Goal: Transaction & Acquisition: Purchase product/service

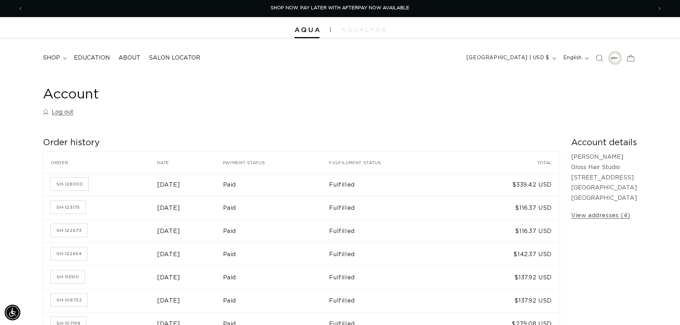
click at [616, 59] on div at bounding box center [615, 58] width 10 height 10
click at [61, 56] on summary "shop" at bounding box center [54, 58] width 31 height 16
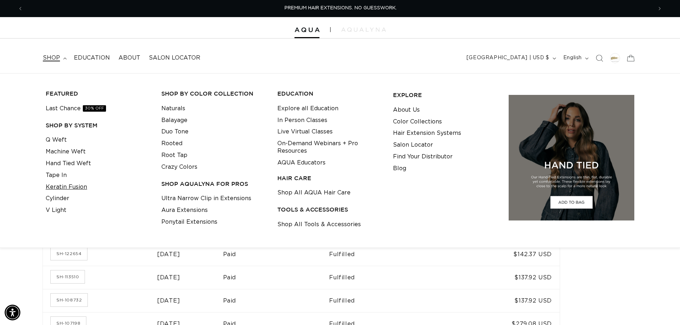
click at [62, 186] on link "Keratin Fusion" at bounding box center [66, 187] width 41 height 12
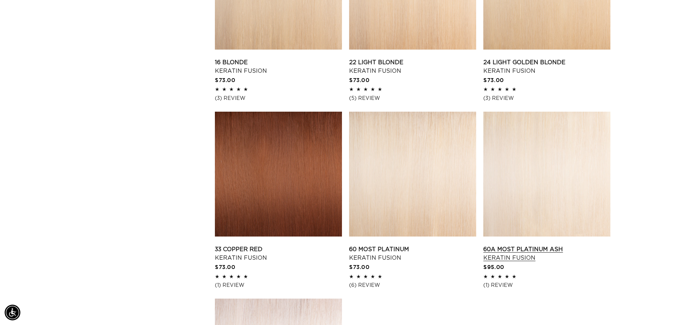
click at [538, 245] on link "60A Most Platinum Ash Keratin Fusion" at bounding box center [547, 253] width 127 height 17
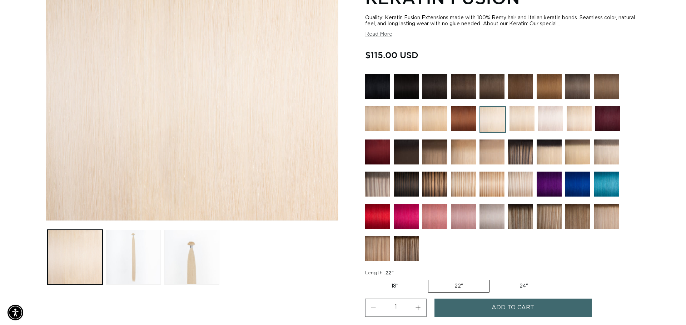
scroll to position [0, 630]
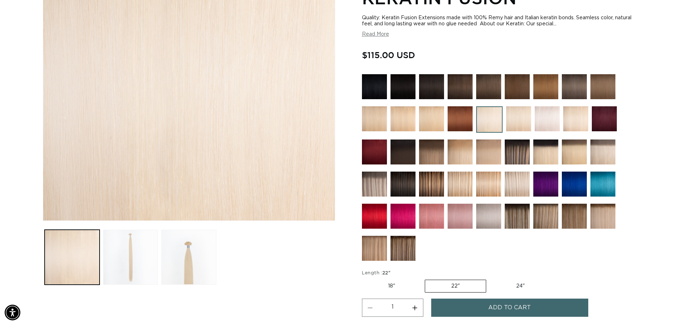
click at [482, 303] on button "Add to cart" at bounding box center [509, 308] width 157 height 18
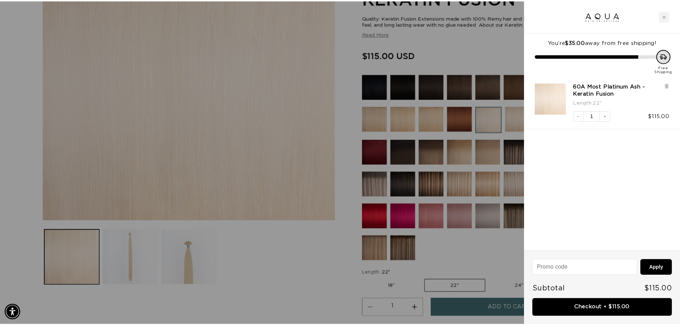
scroll to position [0, 1270]
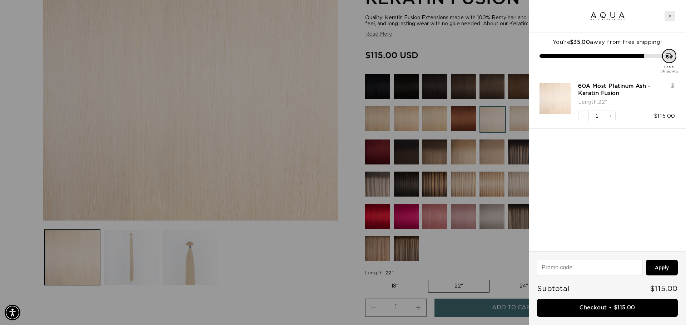
click at [669, 16] on icon "Close cart" at bounding box center [670, 16] width 4 height 4
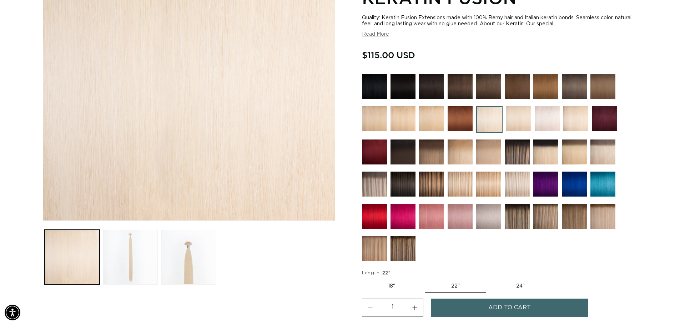
scroll to position [0, 0]
click at [519, 190] on img at bounding box center [517, 184] width 25 height 25
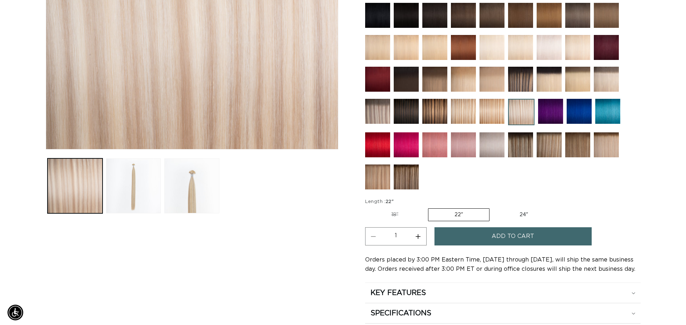
scroll to position [0, 1259]
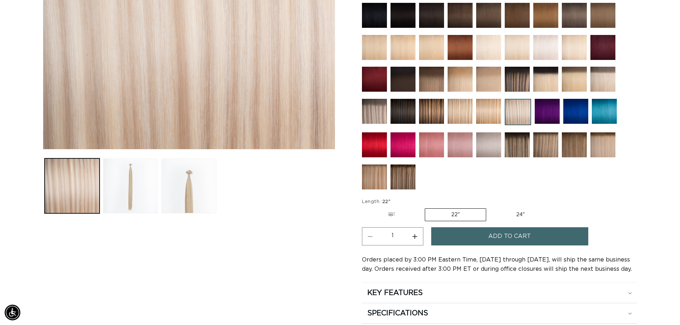
click at [507, 231] on span "Add to cart" at bounding box center [510, 236] width 42 height 18
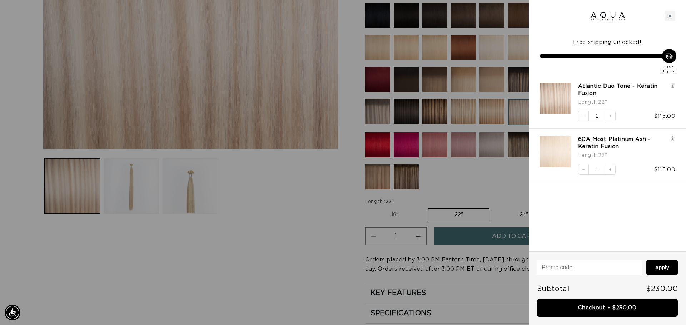
scroll to position [0, 0]
click at [629, 312] on link "Checkout • $230.00" at bounding box center [607, 308] width 141 height 18
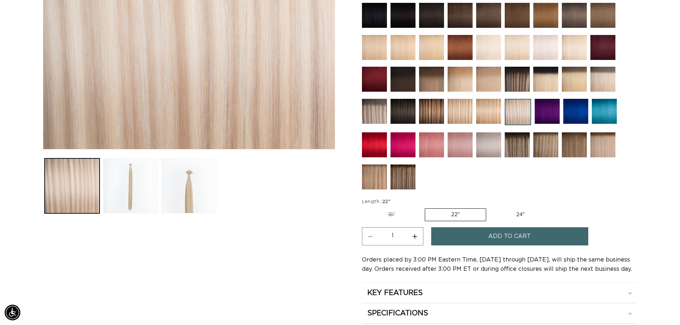
scroll to position [0, 1259]
click at [540, 54] on img at bounding box center [546, 47] width 25 height 25
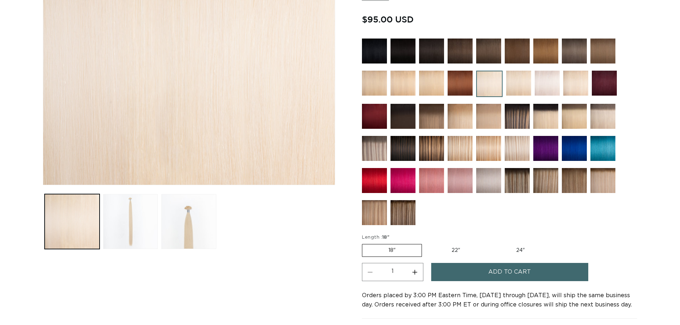
click at [453, 250] on label "22" Variant sold out or unavailable" at bounding box center [456, 251] width 61 height 12
click at [426, 243] on input "22" Variant sold out or unavailable" at bounding box center [426, 243] width 0 height 0
radio input "true"
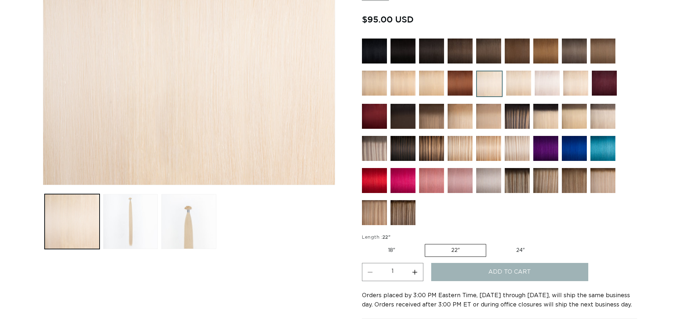
scroll to position [0, 630]
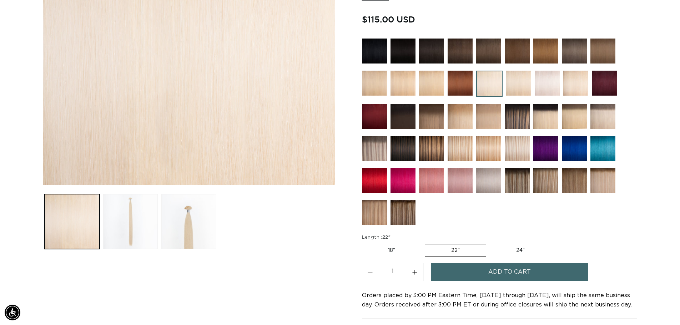
click at [494, 272] on span "Add to cart" at bounding box center [510, 272] width 42 height 18
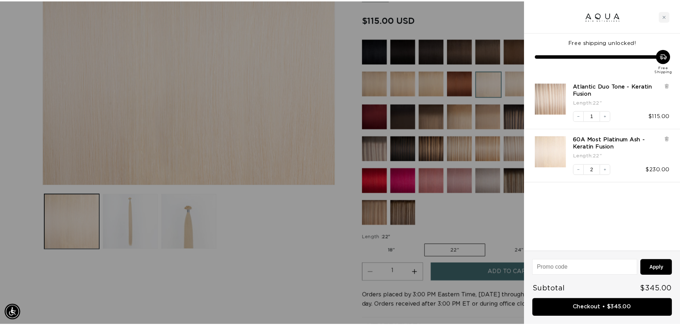
scroll to position [0, 0]
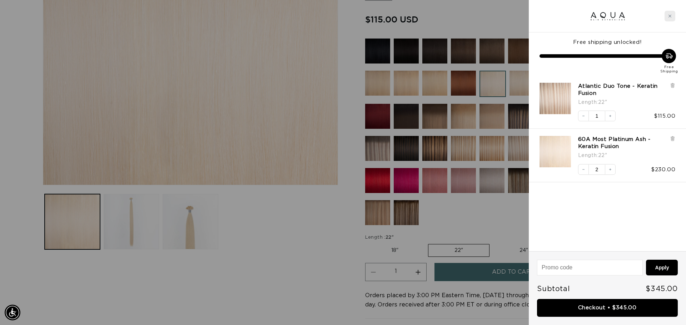
click at [669, 13] on div "Close cart" at bounding box center [669, 16] width 11 height 11
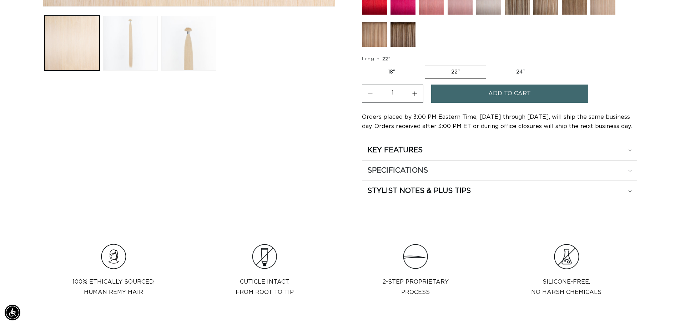
scroll to position [0, 630]
click at [408, 175] on h2 "SPECIFICATIONS" at bounding box center [397, 170] width 61 height 9
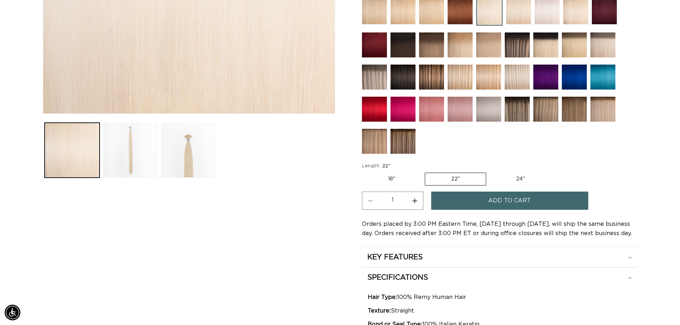
scroll to position [0, 0]
click at [385, 179] on label "18" Variant sold out or unavailable" at bounding box center [391, 179] width 59 height 12
click at [364, 172] on input "18" Variant sold out or unavailable" at bounding box center [364, 171] width 0 height 0
radio input "true"
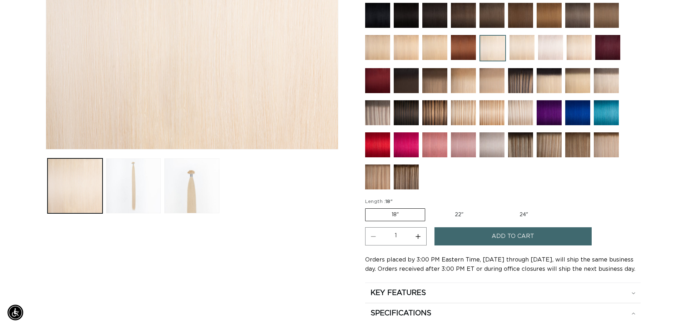
scroll to position [0, 1259]
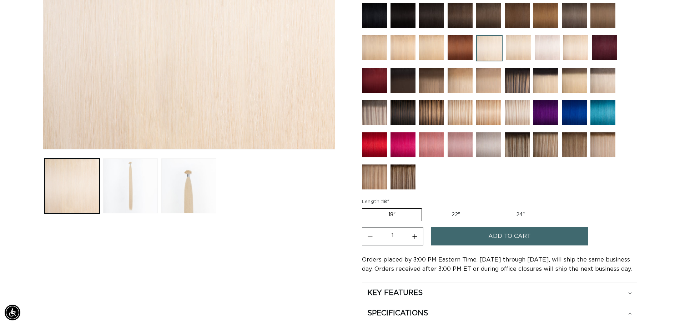
click at [509, 239] on span "Add to cart" at bounding box center [510, 236] width 42 height 18
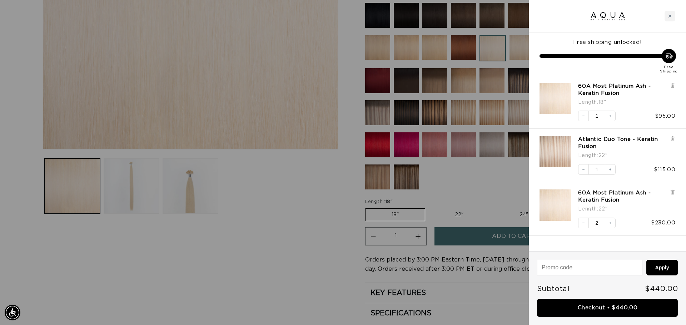
scroll to position [0, 0]
click at [676, 138] on div "Atlantic Duo Tone - Keratin Fusion Length : 22" Decrease quantity 1 Increase qu…" at bounding box center [607, 156] width 157 height 54
click at [671, 139] on icon at bounding box center [672, 139] width 3 height 4
click at [671, 192] on icon at bounding box center [671, 192] width 1 height 4
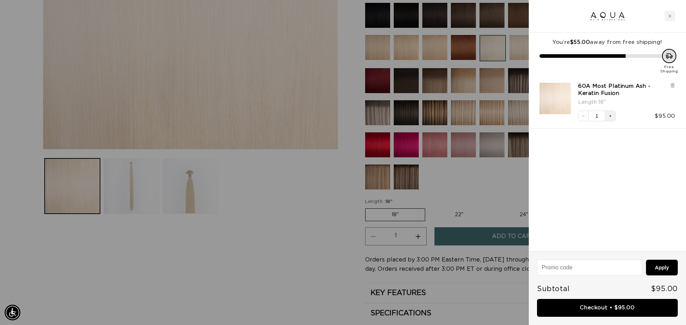
click at [611, 118] on icon "Increase quantity" at bounding box center [610, 116] width 4 height 4
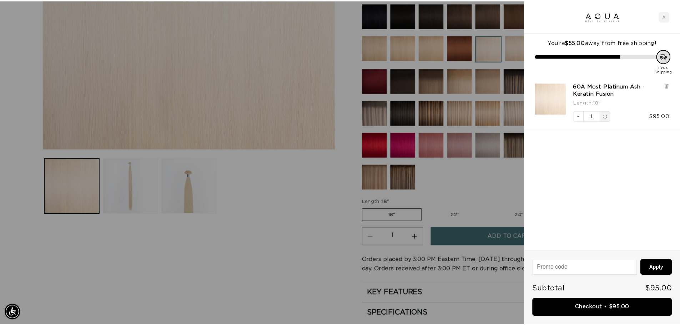
scroll to position [0, 1270]
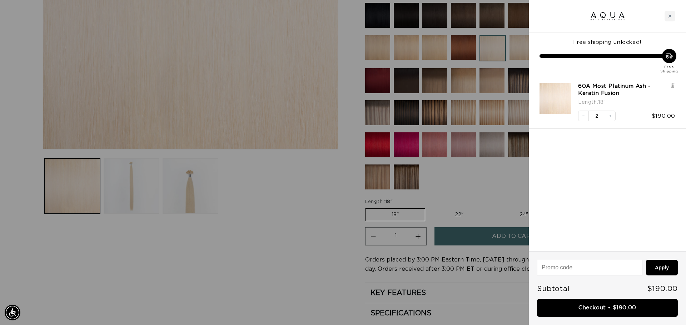
click at [481, 185] on div at bounding box center [343, 162] width 686 height 325
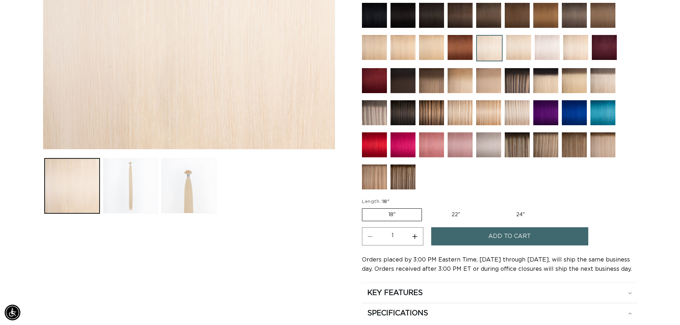
scroll to position [0, 630]
click at [513, 114] on img at bounding box center [517, 112] width 25 height 25
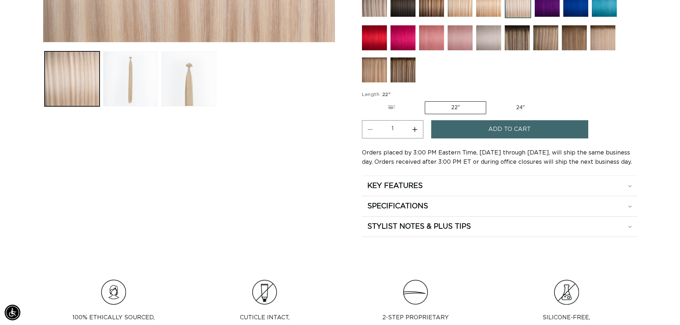
click at [445, 129] on button "Add to cart" at bounding box center [509, 129] width 157 height 18
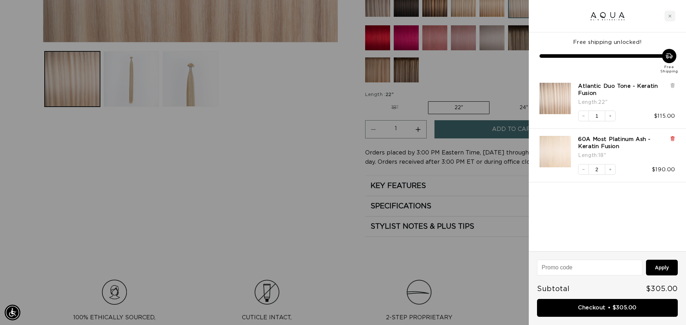
click at [674, 137] on icon at bounding box center [672, 137] width 4 height 0
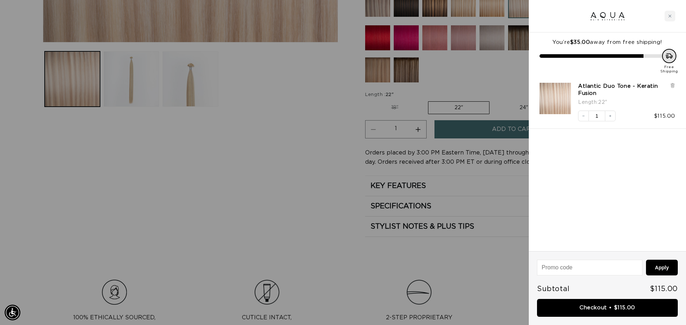
click at [473, 77] on div at bounding box center [343, 162] width 686 height 325
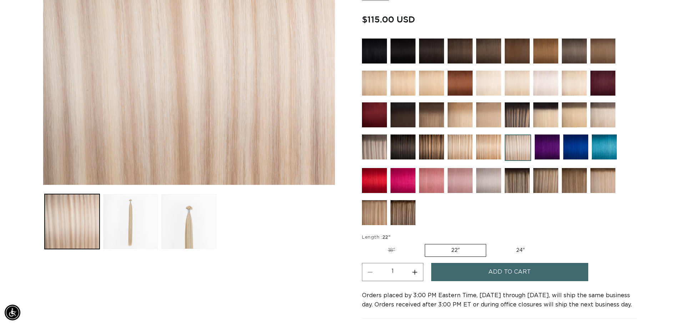
scroll to position [0, 1259]
click at [485, 87] on img at bounding box center [488, 83] width 25 height 25
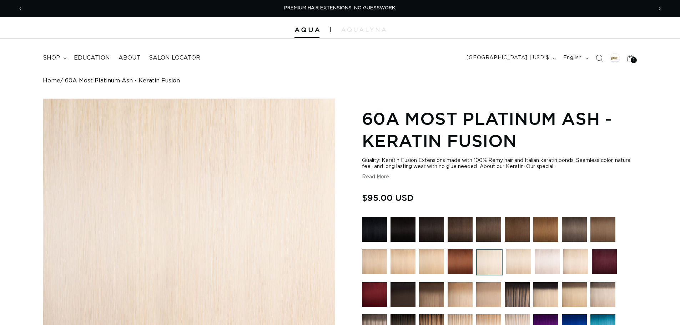
radio input "true"
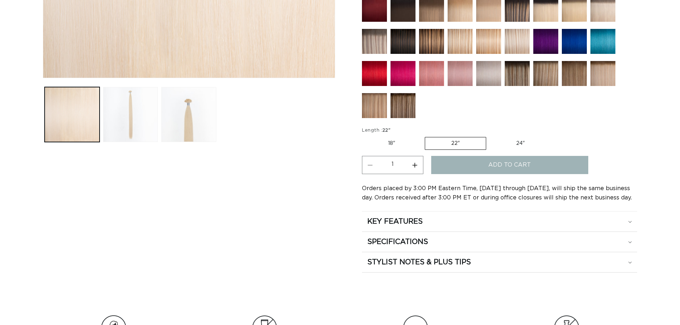
scroll to position [286, 0]
click at [418, 166] on button "Increase quantity for 60A Most Platinum Ash - Keratin Fusion" at bounding box center [415, 165] width 16 height 18
type input "2"
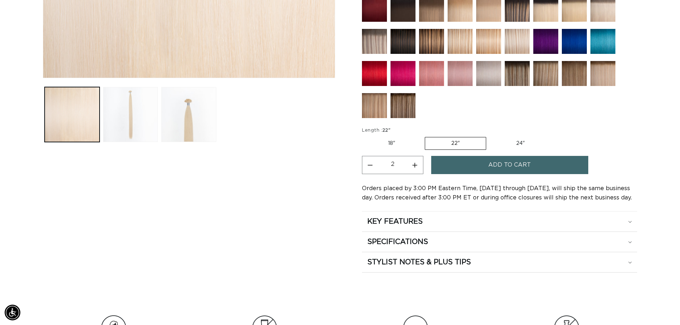
click at [453, 166] on button "Add to cart" at bounding box center [509, 165] width 157 height 18
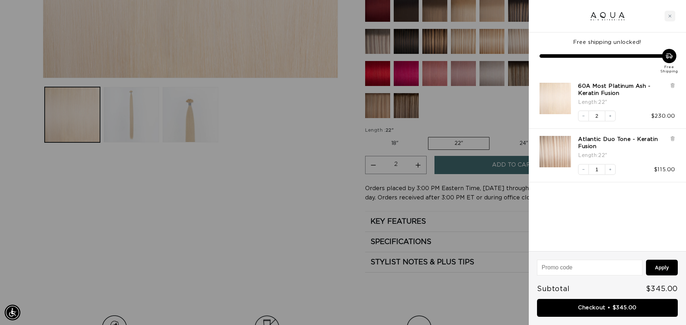
scroll to position [0, 1270]
click at [628, 305] on link "Checkout • $345.00" at bounding box center [607, 308] width 141 height 18
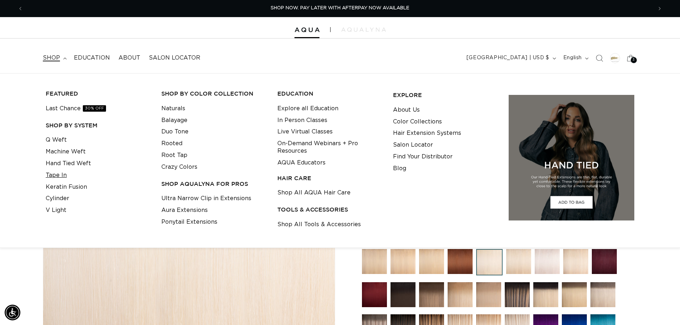
click at [54, 175] on link "Tape In" at bounding box center [56, 176] width 21 height 12
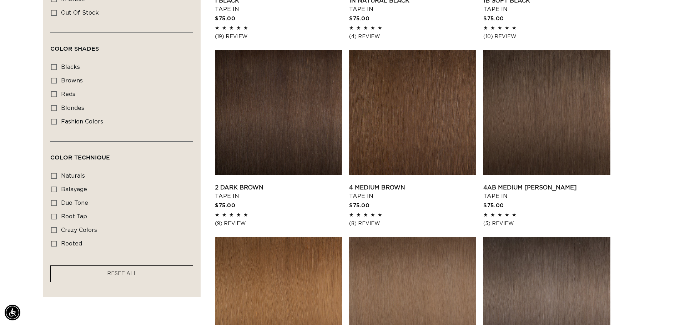
scroll to position [0, 630]
click at [66, 107] on span "blondes" at bounding box center [72, 108] width 23 height 6
click at [57, 107] on input "blondes blondes (29 products)" at bounding box center [54, 108] width 6 height 6
checkbox input "true"
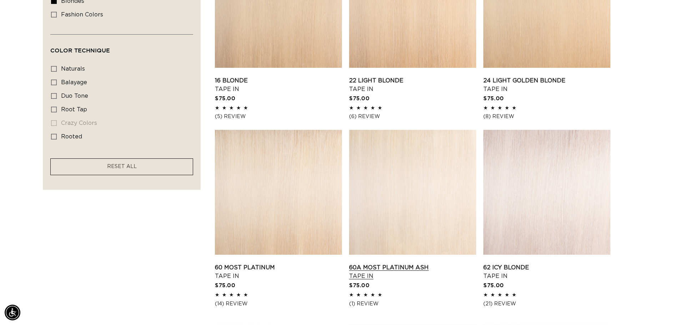
scroll to position [0, 1259]
click at [422, 264] on link "60A Most Platinum Ash Tape In" at bounding box center [412, 272] width 127 height 17
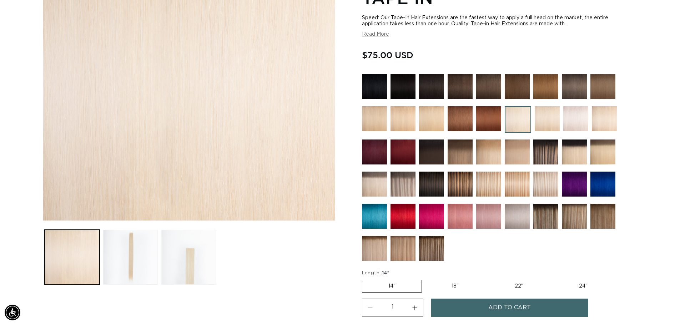
scroll to position [0, 630]
click at [513, 284] on label "22" Variant sold out or unavailable" at bounding box center [519, 286] width 61 height 12
click at [489, 279] on input "22" Variant sold out or unavailable" at bounding box center [489, 279] width 0 height 0
radio input "true"
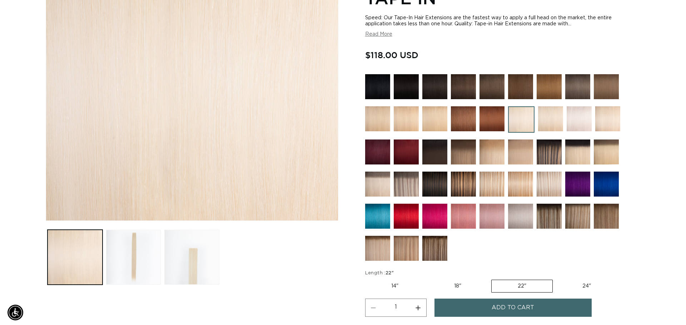
scroll to position [0, 1259]
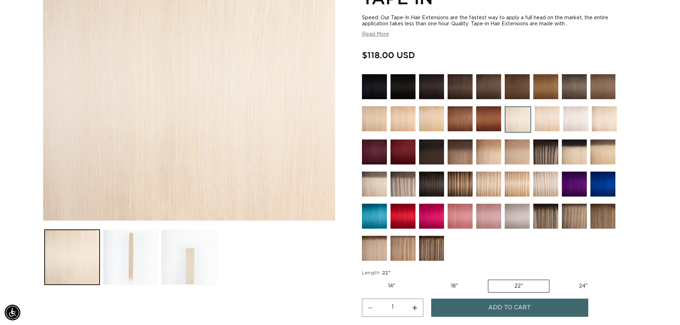
click at [505, 312] on span "Add to cart" at bounding box center [510, 308] width 42 height 18
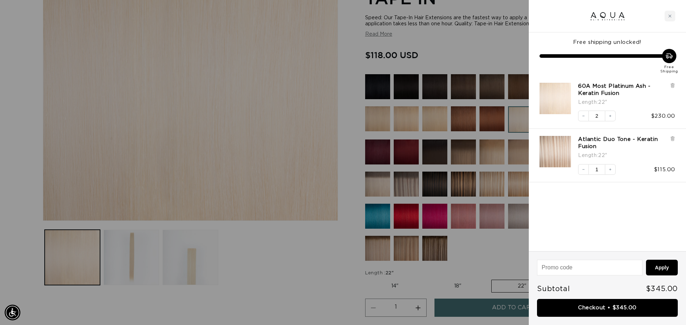
scroll to position [0, 0]
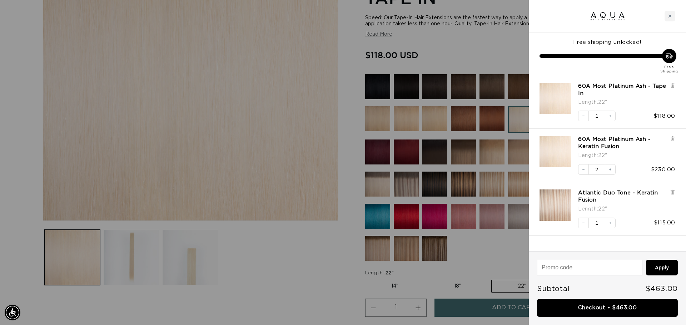
click at [495, 261] on div at bounding box center [343, 162] width 686 height 325
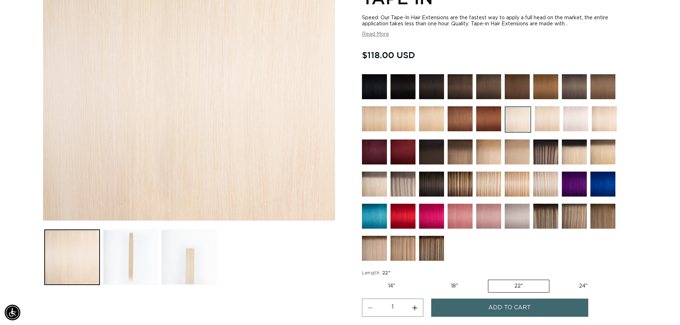
scroll to position [0, 630]
click at [543, 184] on img at bounding box center [546, 184] width 25 height 25
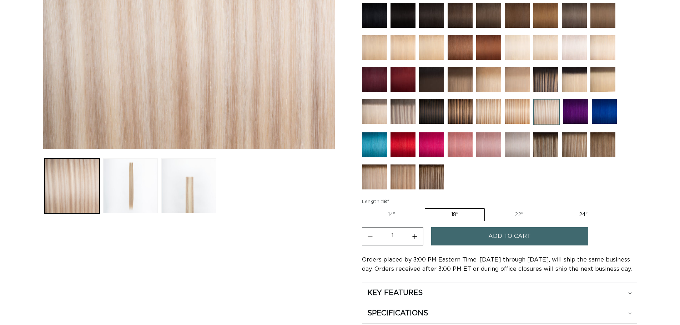
scroll to position [0, 630]
drag, startPoint x: 0, startPoint y: 0, endPoint x: 479, endPoint y: 239, distance: 534.7
click at [479, 239] on button "Add to cart" at bounding box center [509, 236] width 157 height 18
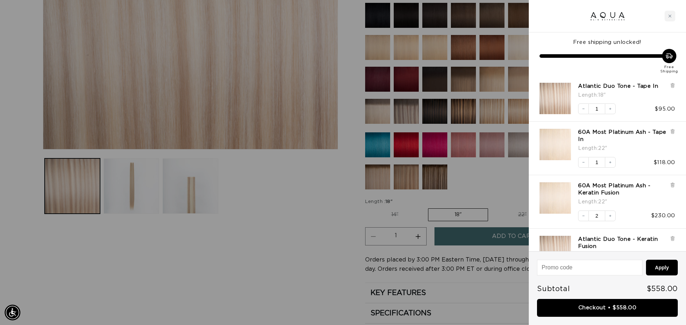
scroll to position [0, 635]
click at [670, 131] on icon at bounding box center [672, 131] width 5 height 5
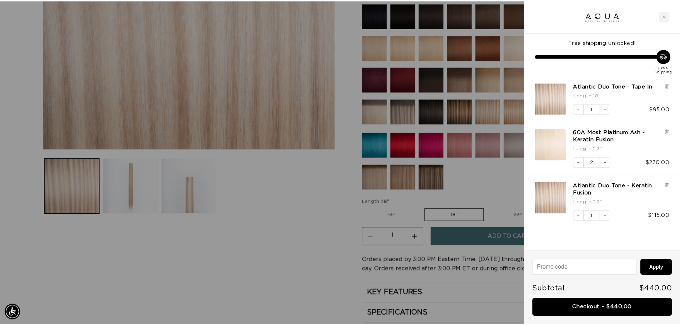
scroll to position [0, 1270]
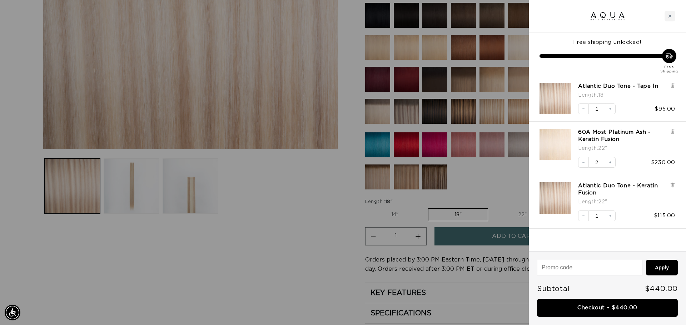
click at [515, 57] on div at bounding box center [343, 162] width 686 height 325
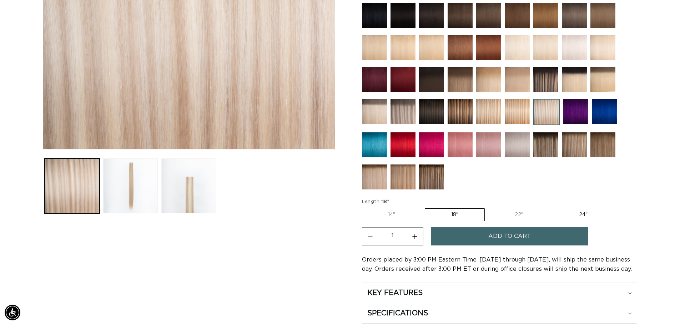
scroll to position [0, 1259]
click at [515, 57] on img at bounding box center [517, 47] width 25 height 25
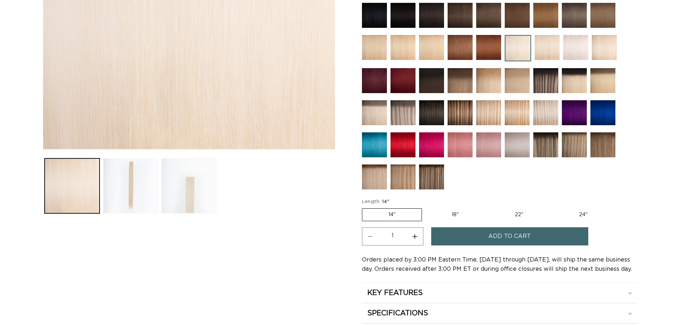
scroll to position [214, 0]
click at [456, 210] on label "18" Variant sold out or unavailable" at bounding box center [455, 215] width 59 height 12
click at [426, 207] on input "18" Variant sold out or unavailable" at bounding box center [426, 207] width 0 height 0
radio input "true"
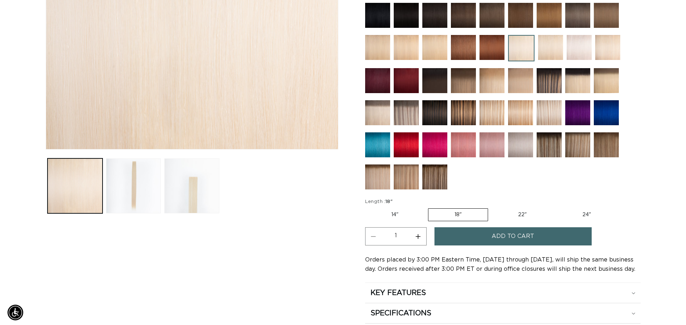
scroll to position [0, 630]
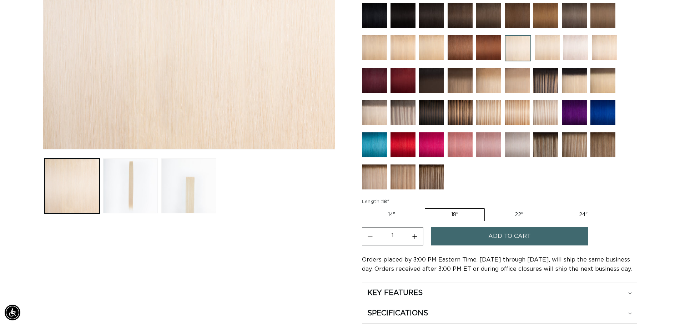
click at [450, 241] on button "Add to cart" at bounding box center [509, 236] width 157 height 18
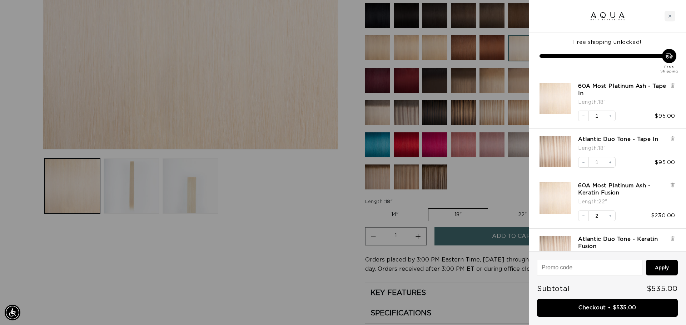
scroll to position [0, 0]
click at [625, 312] on link "Checkout • $535.00" at bounding box center [607, 308] width 141 height 18
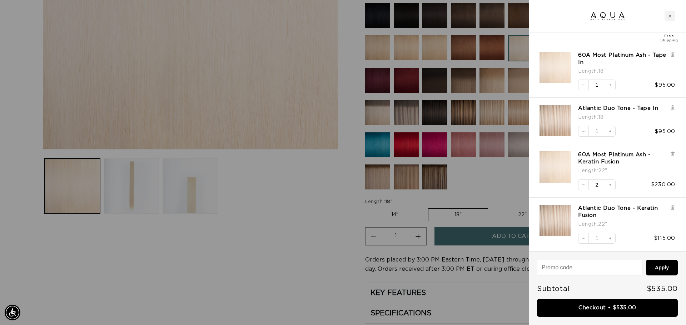
scroll to position [0, 1270]
click at [672, 52] on icon at bounding box center [672, 54] width 5 height 5
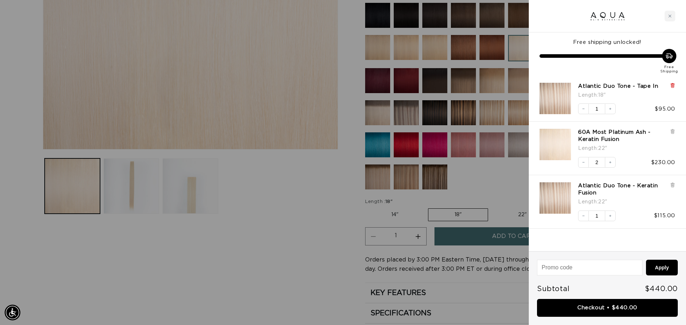
click at [672, 84] on icon at bounding box center [672, 86] width 3 height 4
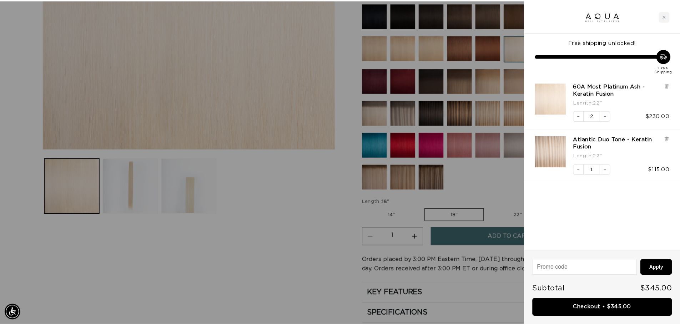
scroll to position [0, 635]
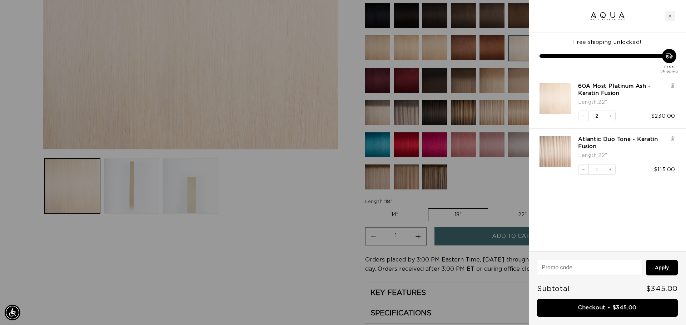
click at [497, 173] on div at bounding box center [343, 162] width 686 height 325
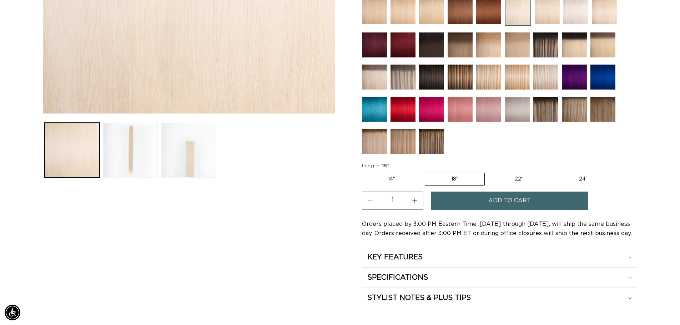
scroll to position [0, 0]
click at [500, 200] on span "Add to cart" at bounding box center [510, 201] width 42 height 18
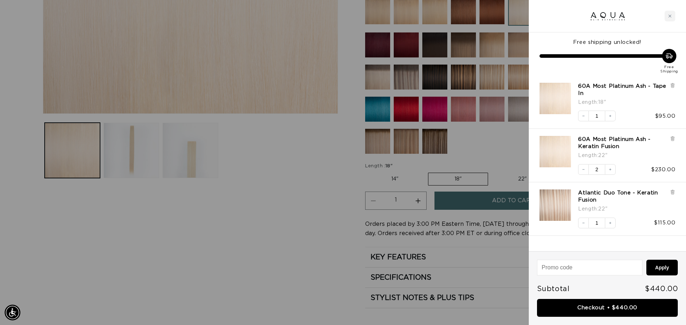
click at [502, 169] on div at bounding box center [343, 162] width 686 height 325
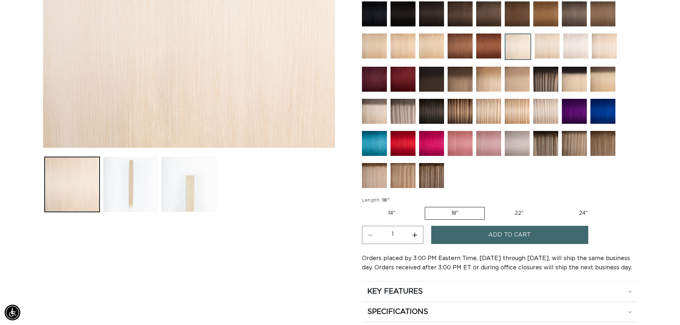
scroll to position [179, 0]
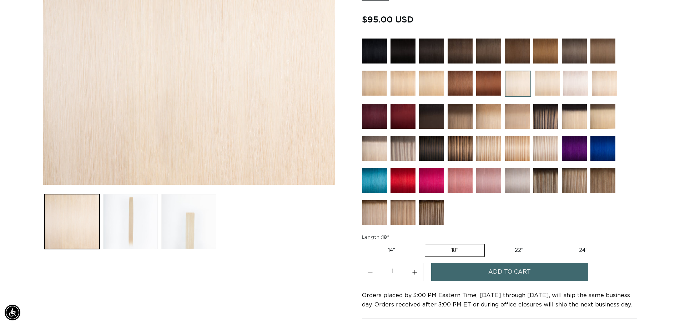
click at [541, 145] on img at bounding box center [546, 148] width 25 height 25
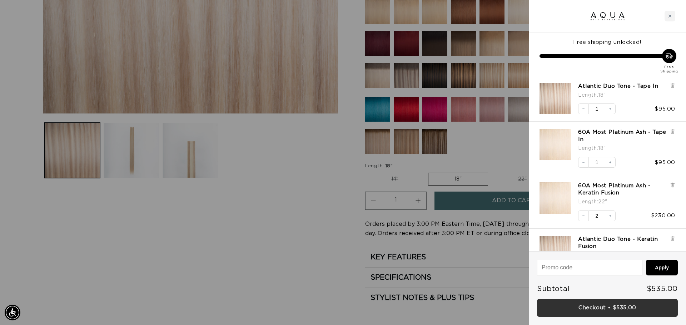
click at [578, 306] on link "Checkout • $535.00" at bounding box center [607, 308] width 141 height 18
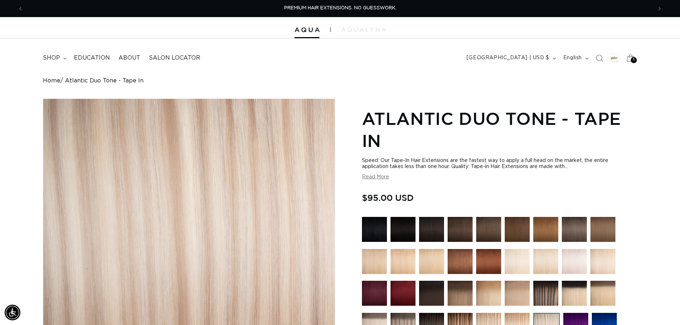
click at [632, 59] on div "5 5" at bounding box center [634, 60] width 6 height 6
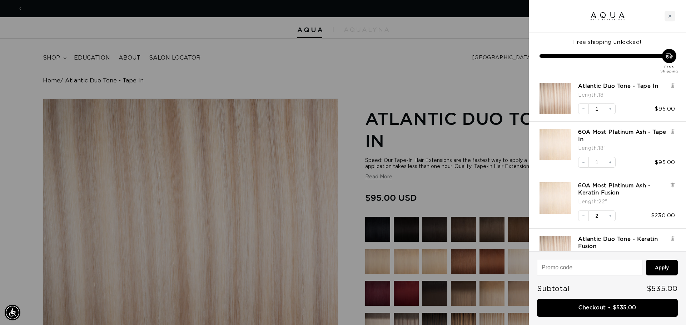
scroll to position [0, 635]
click at [674, 85] on icon at bounding box center [672, 86] width 3 height 4
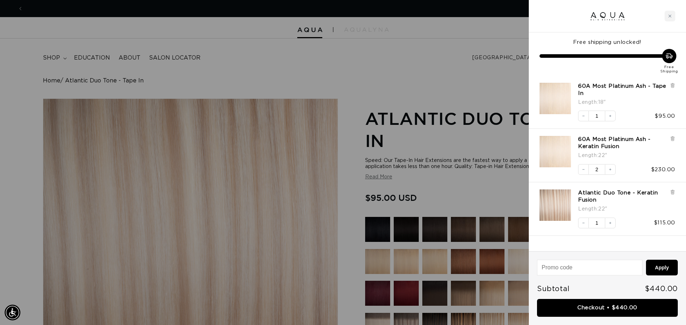
scroll to position [0, 0]
click at [674, 85] on icon at bounding box center [672, 86] width 3 height 4
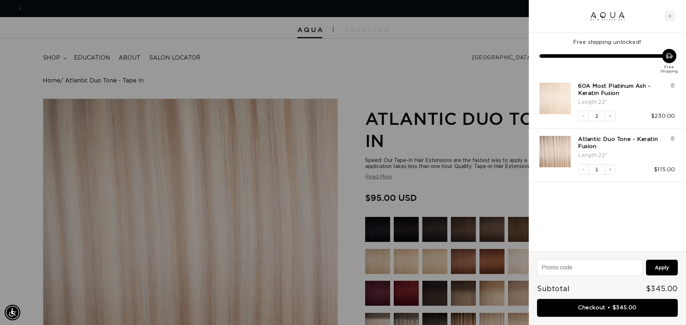
scroll to position [0, 635]
click at [614, 174] on button "Increase quantity" at bounding box center [610, 169] width 11 height 11
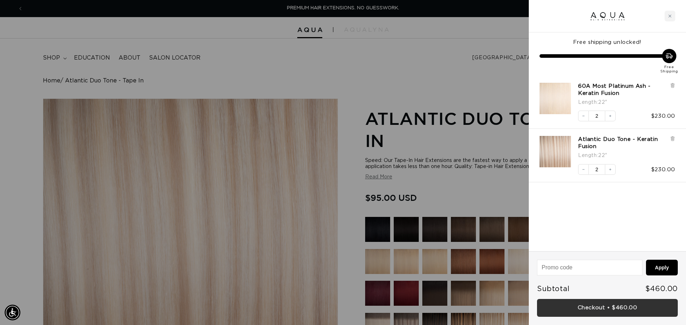
click at [550, 303] on link "Checkout • $460.00" at bounding box center [607, 308] width 141 height 18
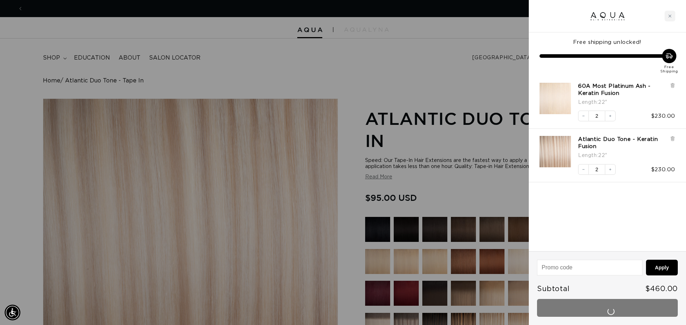
scroll to position [0, 635]
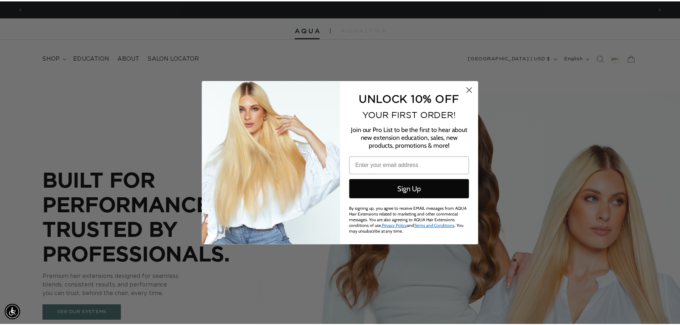
scroll to position [0, 635]
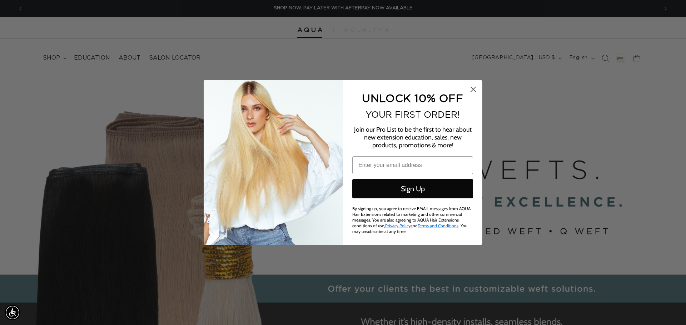
click at [474, 92] on circle "Close dialog" at bounding box center [473, 90] width 12 height 12
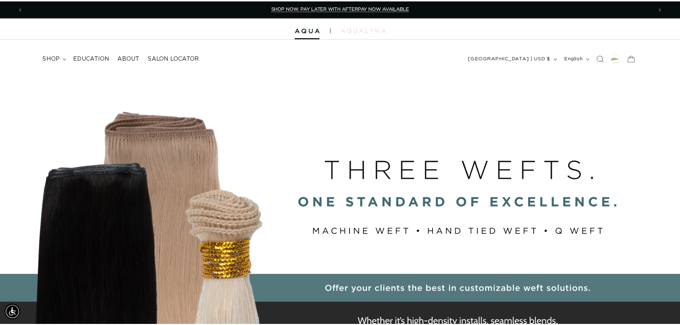
scroll to position [0, 630]
